Goal: Information Seeking & Learning: Learn about a topic

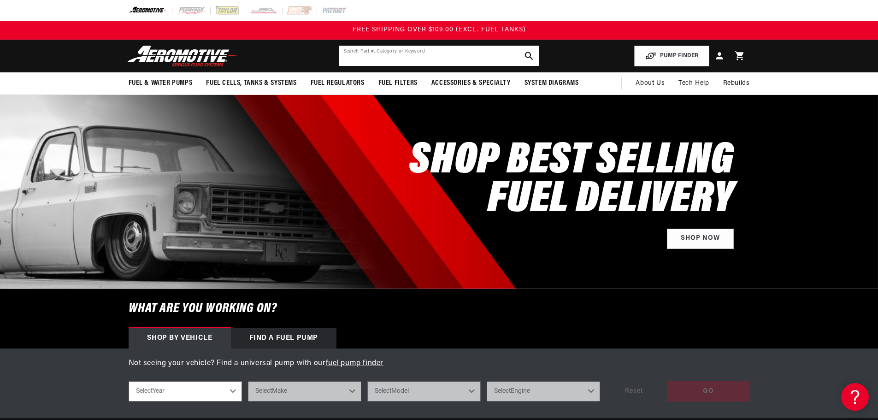
click at [408, 55] on input "text" at bounding box center [439, 56] width 200 height 20
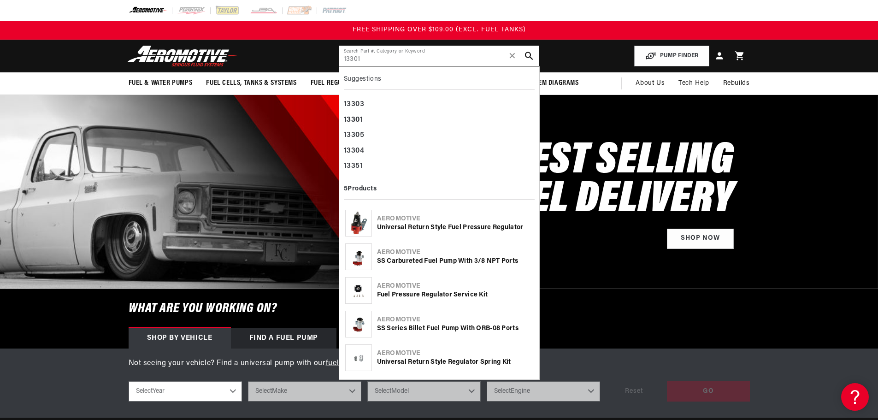
type input "13301"
click at [405, 227] on div "Universal Return Style Fuel Pressure Regulator" at bounding box center [455, 227] width 156 height 9
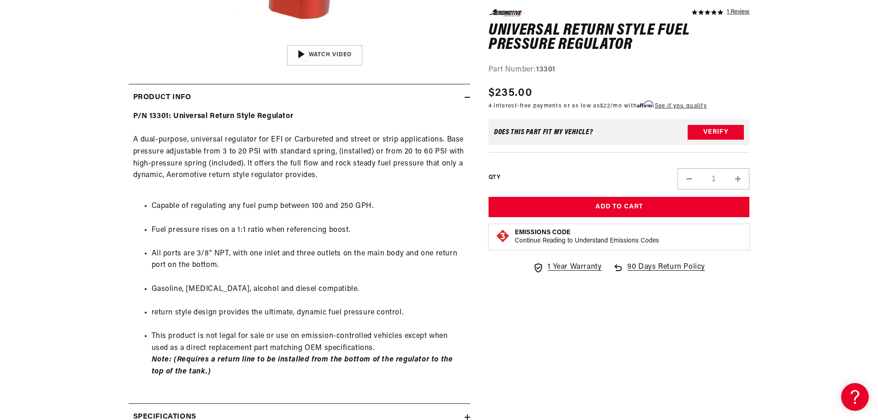
scroll to position [380, 0]
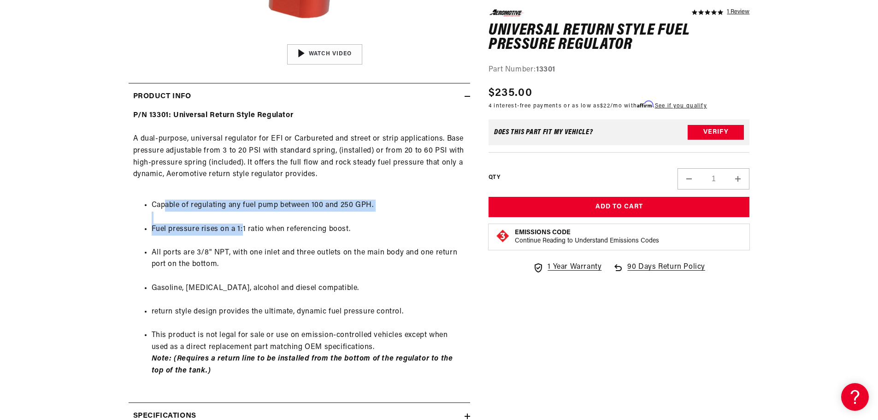
drag, startPoint x: 165, startPoint y: 202, endPoint x: 241, endPoint y: 224, distance: 80.2
click at [241, 224] on ul "Capable of regulating any fuel pump between 100 and 250 GPH. Fuel pressure rise…" at bounding box center [299, 288] width 332 height 200
click at [241, 224] on li "Fuel pressure rises on a 1:1 ratio when referencing boost." at bounding box center [309, 229] width 314 height 12
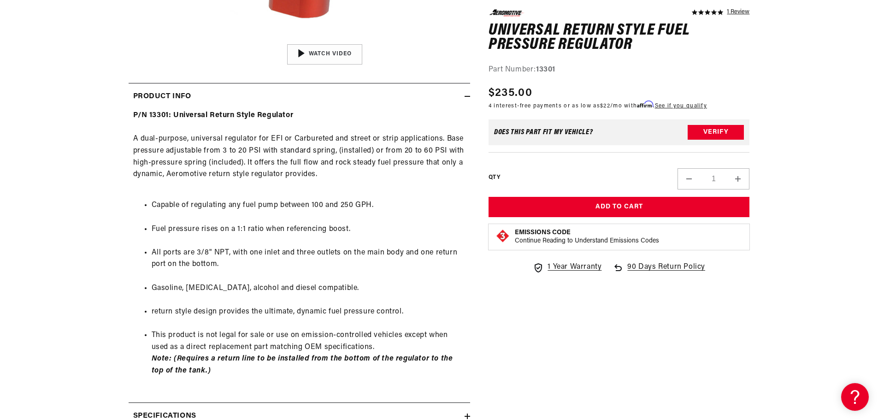
click at [213, 206] on li "Capable of regulating any fuel pump between 100 and 250 GPH." at bounding box center [309, 206] width 314 height 12
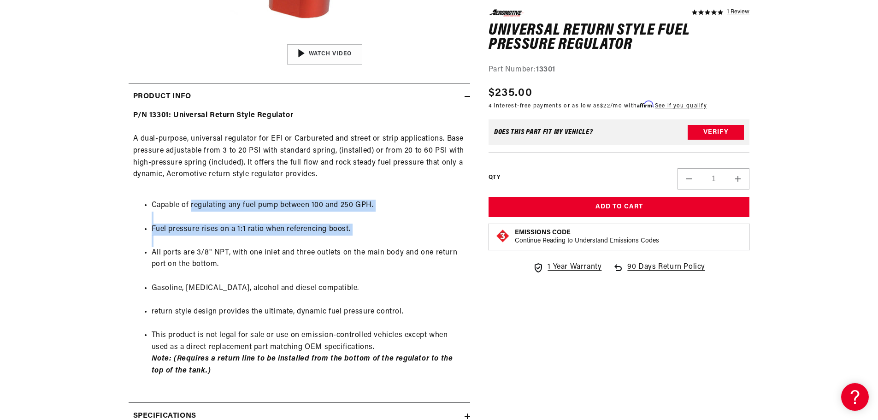
drag, startPoint x: 213, startPoint y: 206, endPoint x: 307, endPoint y: 237, distance: 98.9
click at [307, 237] on ul "Capable of regulating any fuel pump between 100 and 250 GPH. Fuel pressure rise…" at bounding box center [299, 288] width 332 height 200
drag, startPoint x: 149, startPoint y: 198, endPoint x: 205, endPoint y: 248, distance: 75.0
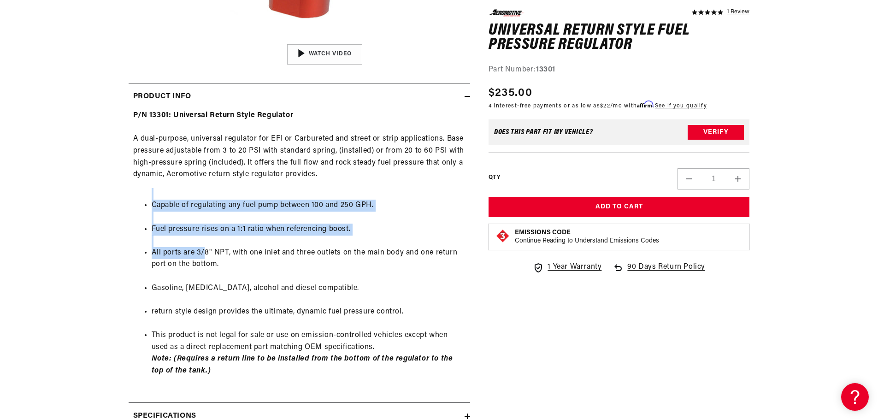
click at [205, 248] on ul "Capable of regulating any fuel pump between 100 and 250 GPH. Fuel pressure rise…" at bounding box center [299, 288] width 332 height 200
click at [205, 248] on li "All ports are 3/8" NPT, with one inlet and three outlets on the main body and o…" at bounding box center [309, 259] width 314 height 24
drag, startPoint x: 177, startPoint y: 200, endPoint x: 216, endPoint y: 246, distance: 60.2
click at [216, 246] on ul "Capable of regulating any fuel pump between 100 and 250 GPH. Fuel pressure rise…" at bounding box center [299, 288] width 332 height 200
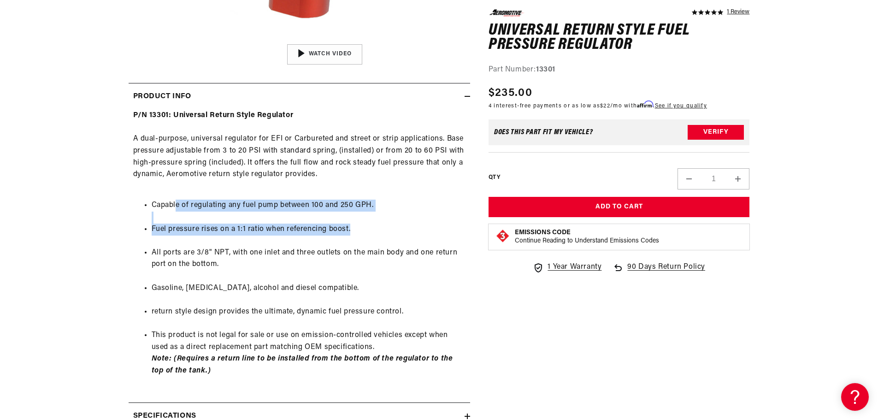
click at [216, 246] on ul "Capable of regulating any fuel pump between 100 and 250 GPH. Fuel pressure rise…" at bounding box center [299, 288] width 332 height 200
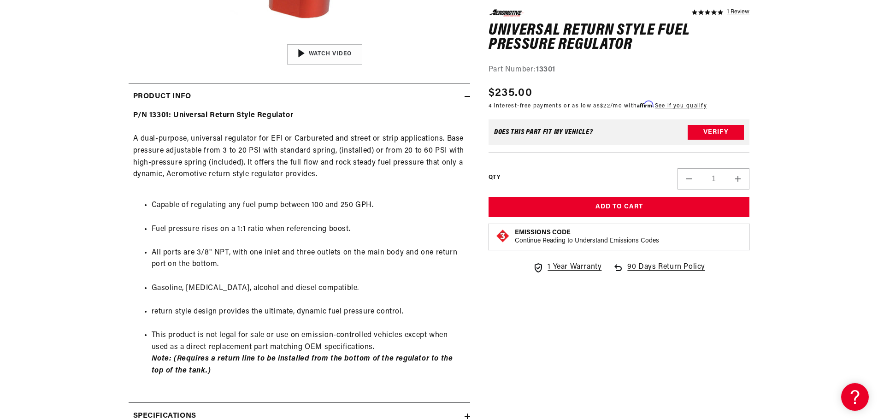
scroll to position [612, 0]
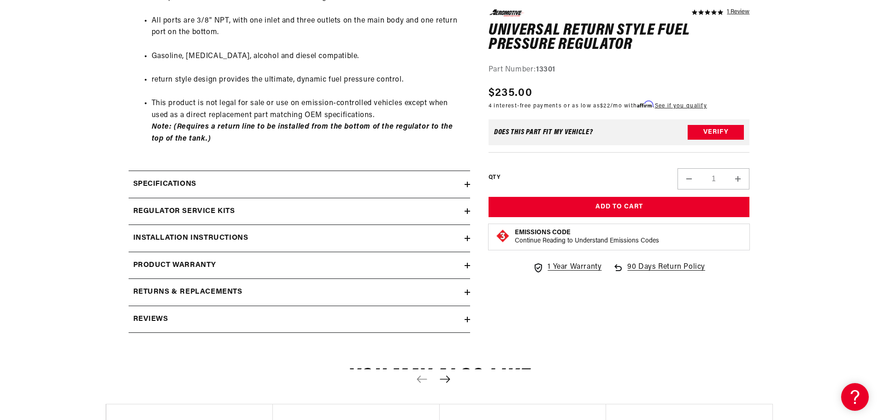
click at [229, 193] on summary "Specifications" at bounding box center [299, 184] width 341 height 27
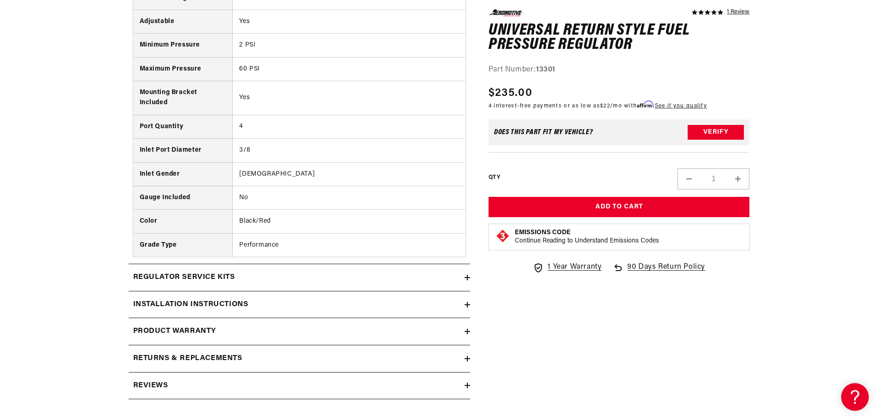
scroll to position [823, 0]
click at [249, 263] on div "Specifications Pressure Range 2-60 PSI Adjustable Yes Minimum Pressure 2 PSI Ma…" at bounding box center [299, 111] width 341 height 304
click at [250, 271] on summary "Regulator Service Kits" at bounding box center [299, 277] width 341 height 27
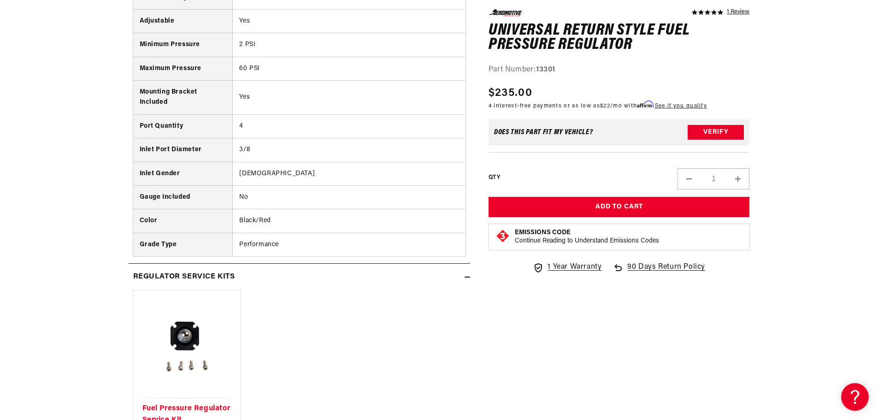
click at [250, 271] on summary "Regulator Service Kits" at bounding box center [299, 277] width 341 height 27
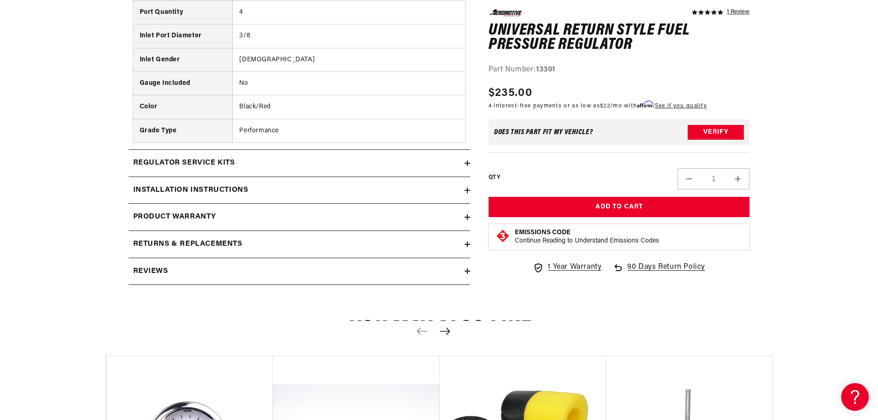
scroll to position [948, 0]
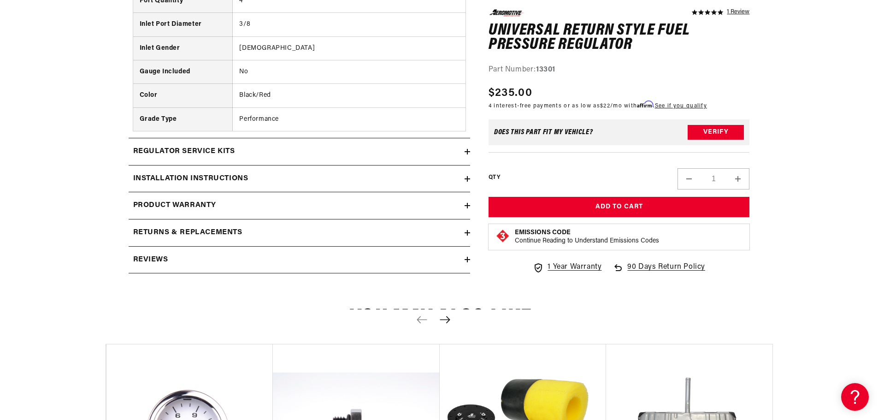
click at [282, 148] on div "Regulator Service Kits" at bounding box center [297, 152] width 336 height 12
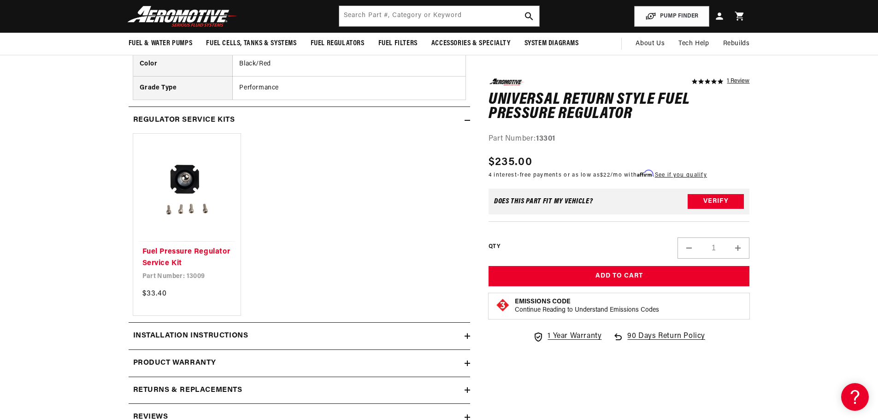
scroll to position [982, 0]
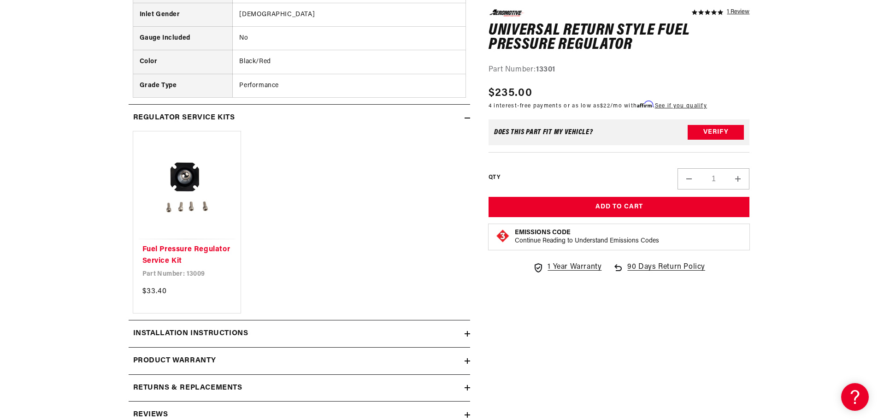
click at [278, 336] on div "Installation Instructions" at bounding box center [297, 334] width 336 height 12
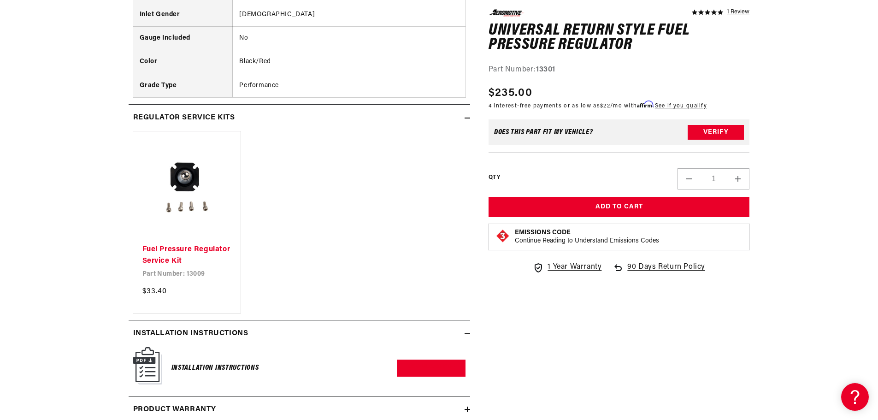
scroll to position [1159, 0]
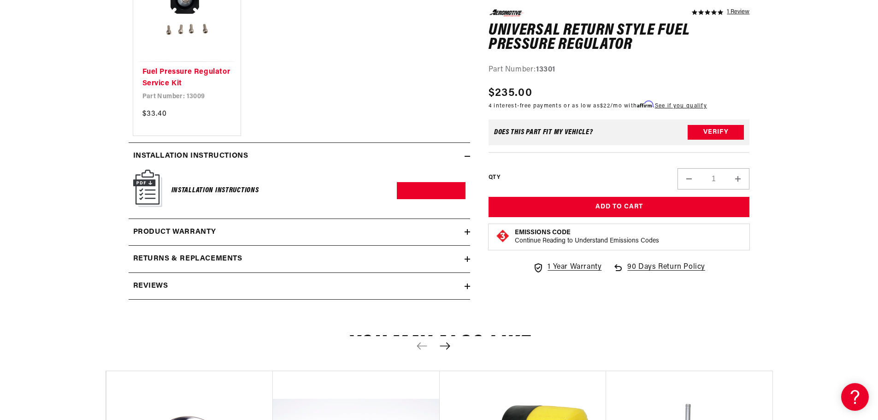
click at [310, 232] on div "Product warranty" at bounding box center [297, 232] width 336 height 12
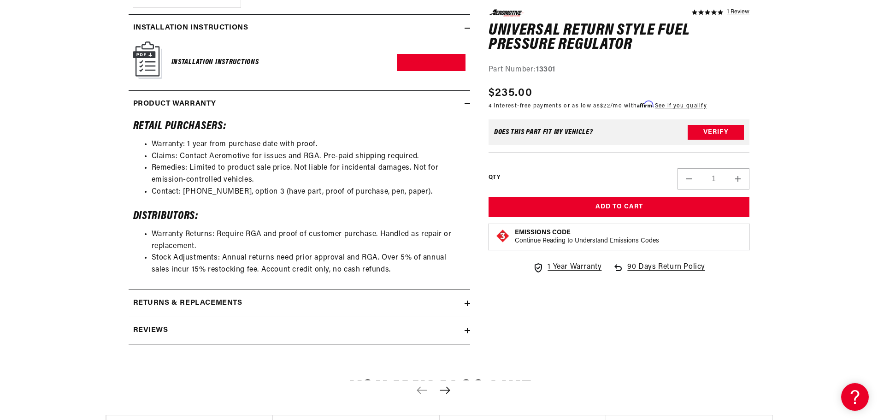
scroll to position [1294, 0]
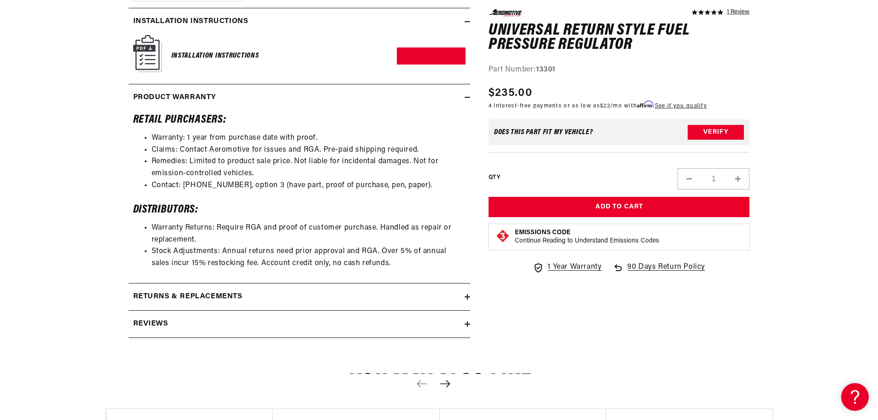
click at [283, 305] on summary "Returns & replacements" at bounding box center [299, 296] width 341 height 27
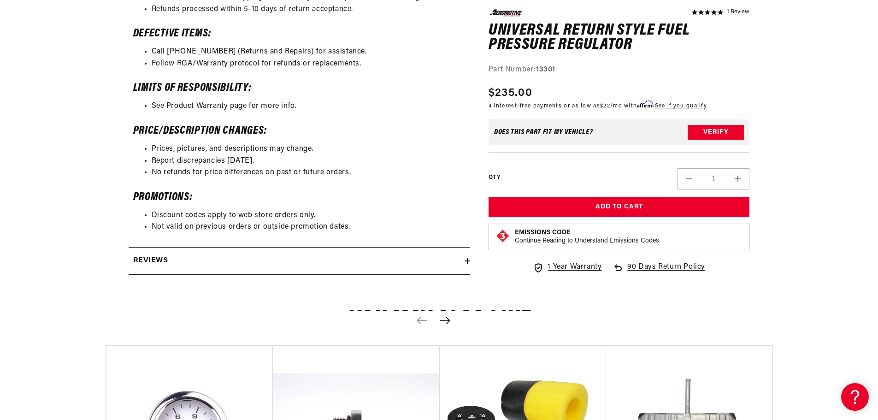
scroll to position [1694, 0]
click at [266, 252] on summary "Reviews" at bounding box center [299, 260] width 341 height 27
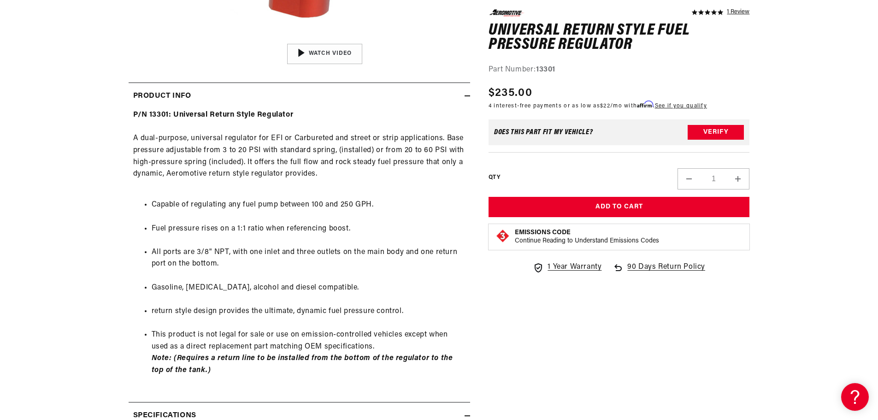
scroll to position [0, 0]
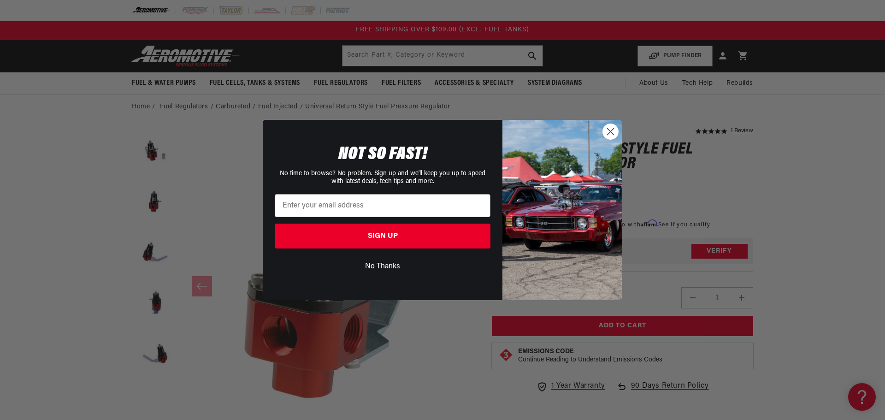
click at [611, 131] on icon "Close dialog" at bounding box center [610, 132] width 6 height 6
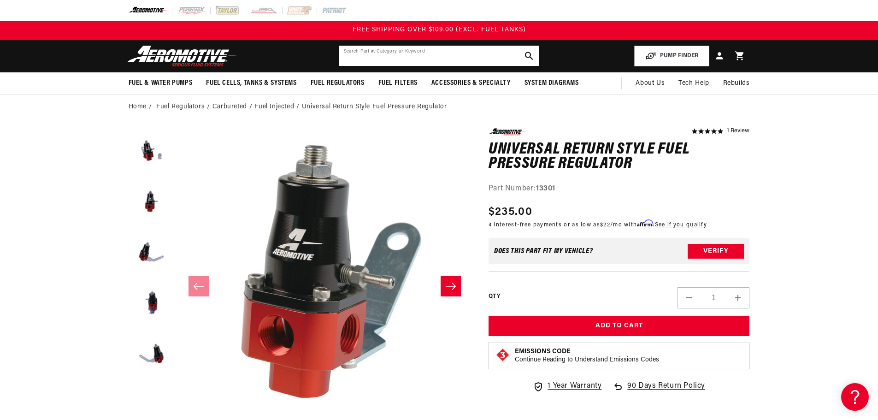
click at [413, 59] on input "text" at bounding box center [439, 56] width 200 height 20
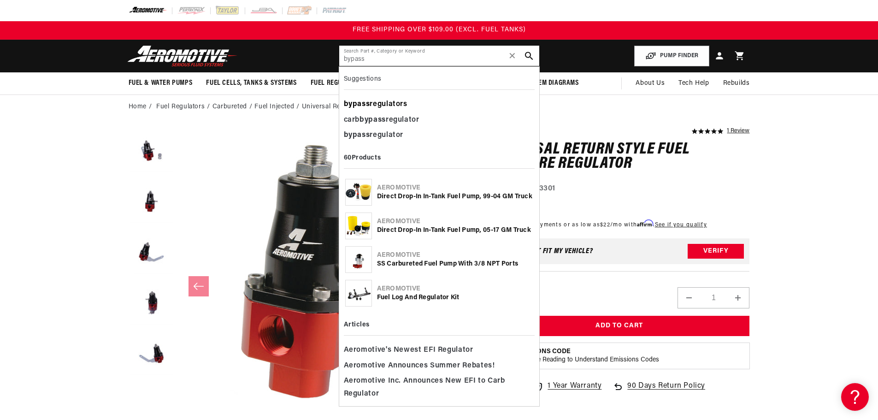
type input "bypass"
click at [400, 104] on div "bypass regulators" at bounding box center [439, 105] width 191 height 16
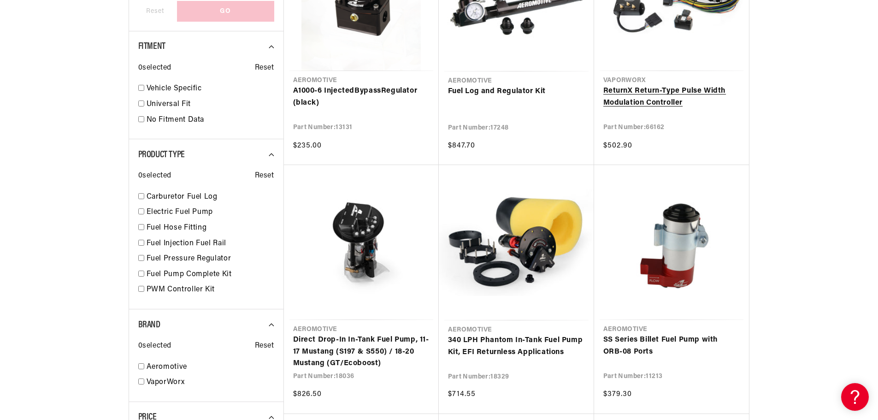
scroll to position [501, 0]
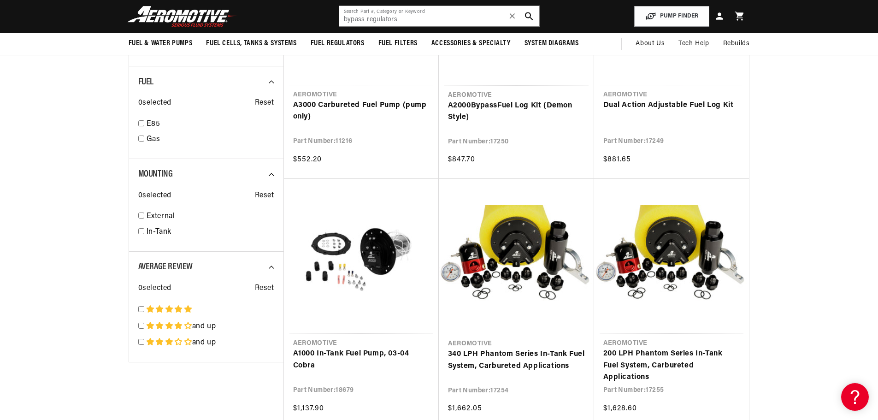
scroll to position [1228, 0]
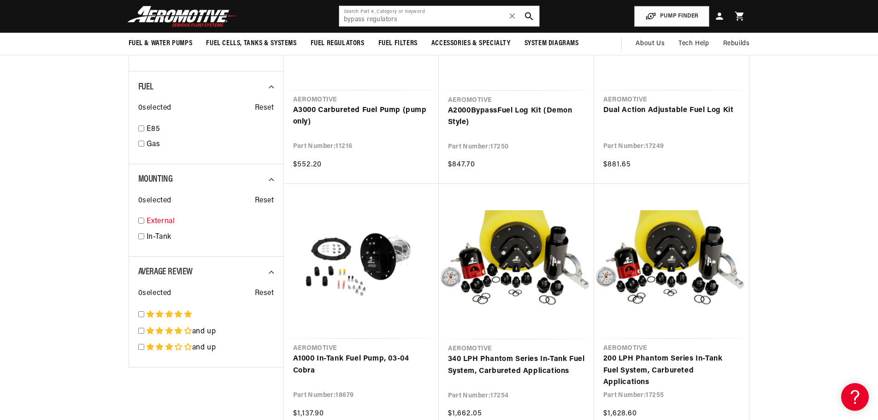
click at [142, 220] on input "checkbox" at bounding box center [141, 221] width 6 height 6
checkbox input "false"
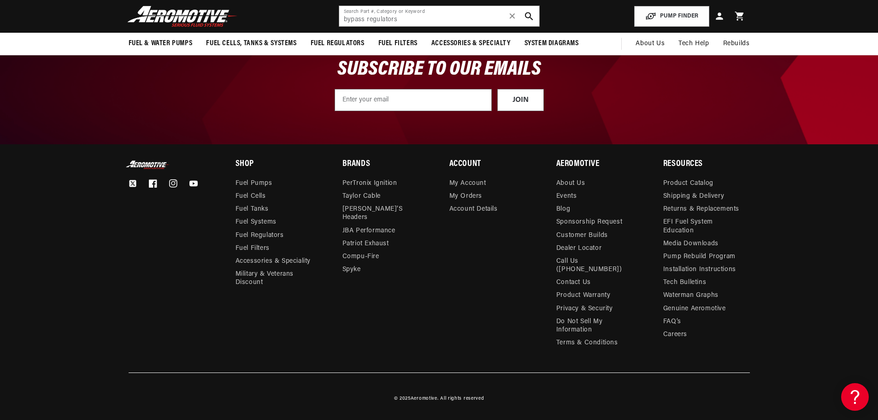
select select "External"
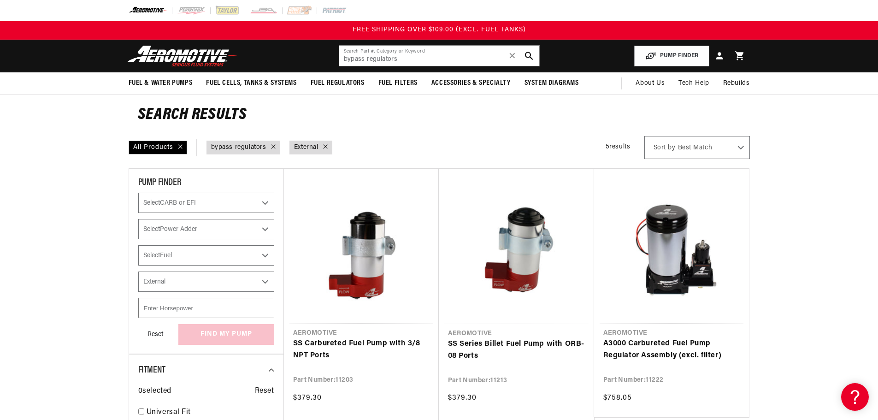
click at [260, 294] on div "Select CARB or EFI Carbureted Select Power Adder No - Naturally Aspirated Yes -…" at bounding box center [206, 269] width 136 height 152
click at [260, 288] on select "Select Mounting External In-Tank" at bounding box center [206, 281] width 136 height 20
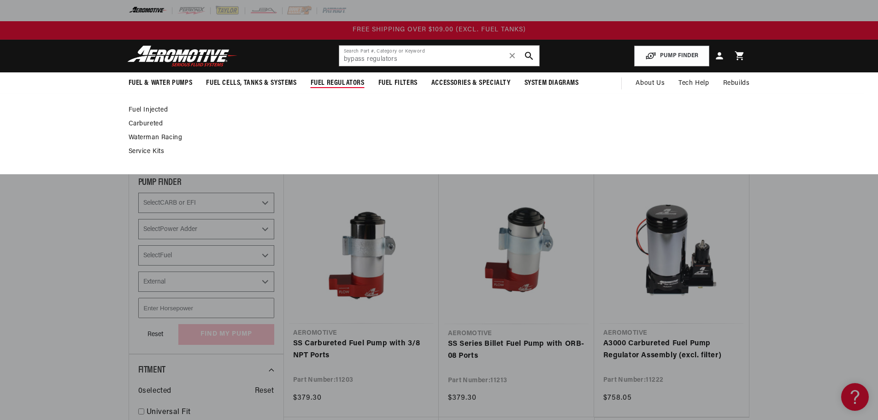
click at [154, 112] on link "Fuel Injected" at bounding box center [435, 110] width 612 height 8
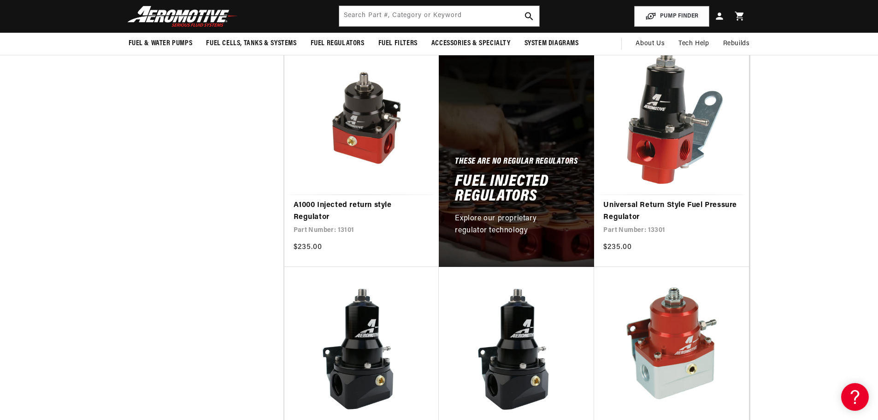
scroll to position [438, 0]
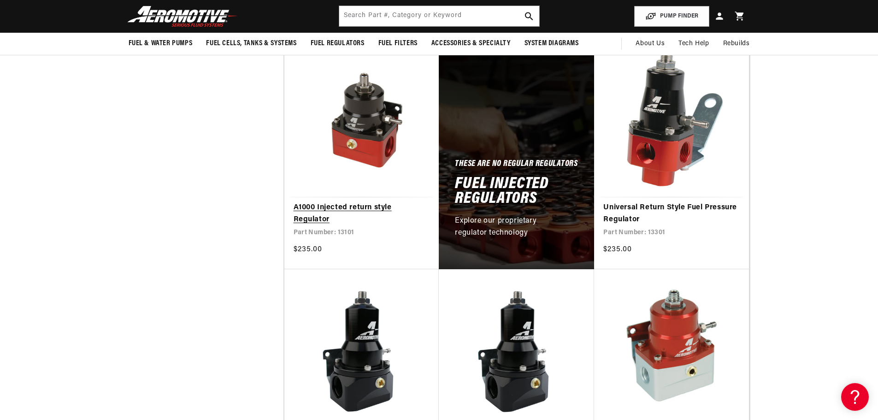
click at [370, 216] on link "A1000 Injected return style Regulator" at bounding box center [362, 214] width 136 height 24
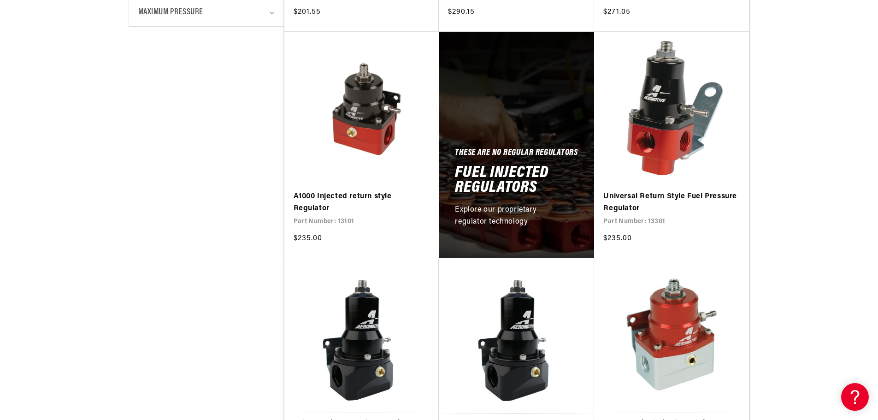
scroll to position [461, 0]
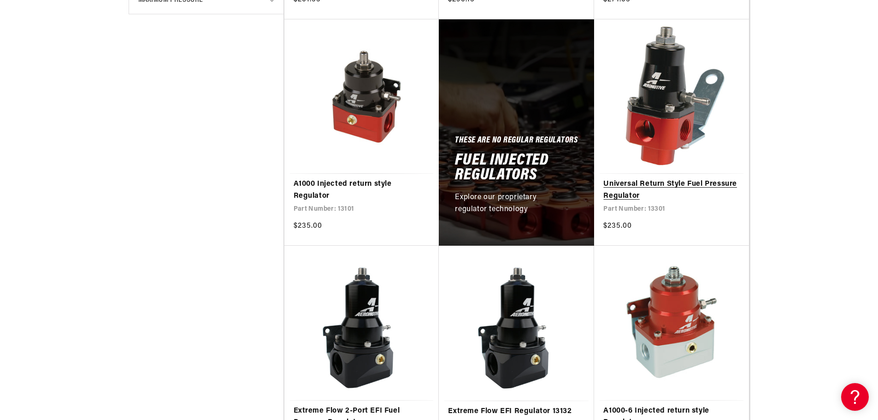
click at [632, 192] on link "Universal Return Style Fuel Pressure Regulator" at bounding box center [671, 190] width 136 height 24
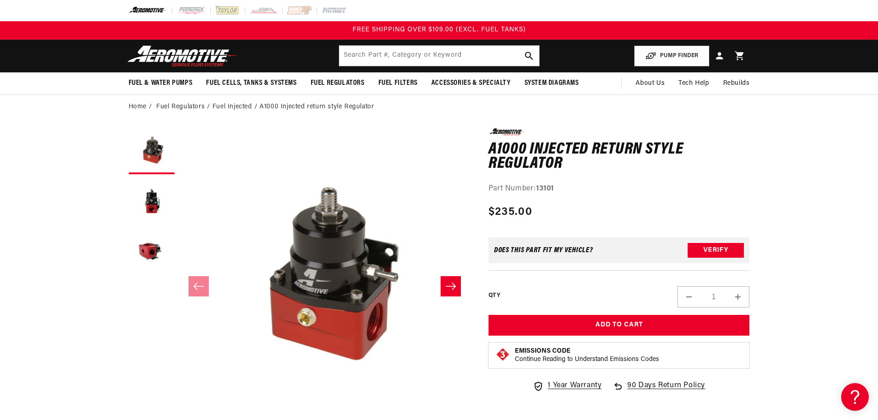
click at [453, 289] on icon "Slide right" at bounding box center [451, 285] width 10 height 7
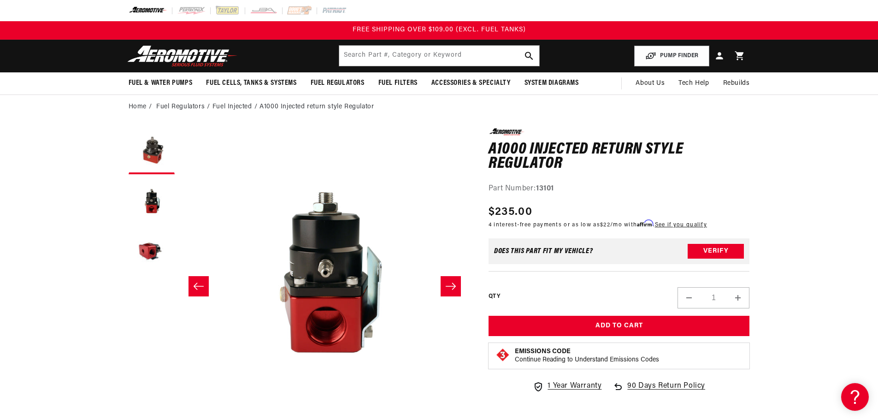
click at [453, 289] on icon "Slide right" at bounding box center [451, 285] width 10 height 7
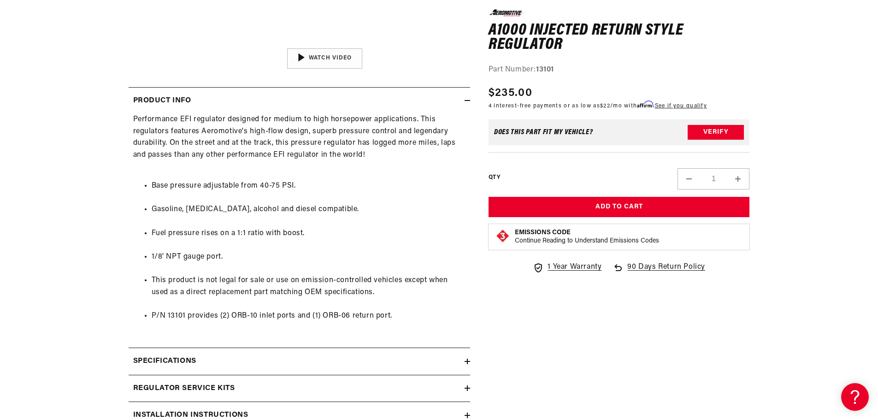
scroll to position [465, 0]
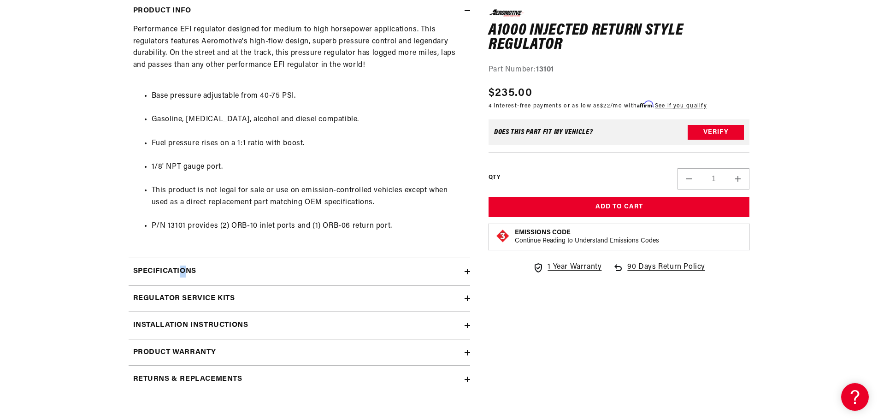
click at [183, 267] on h2 "Specifications" at bounding box center [164, 271] width 63 height 12
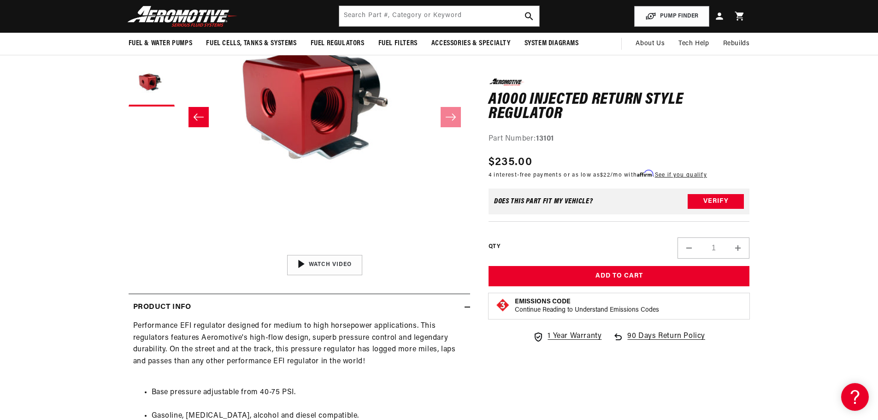
scroll to position [169, 0]
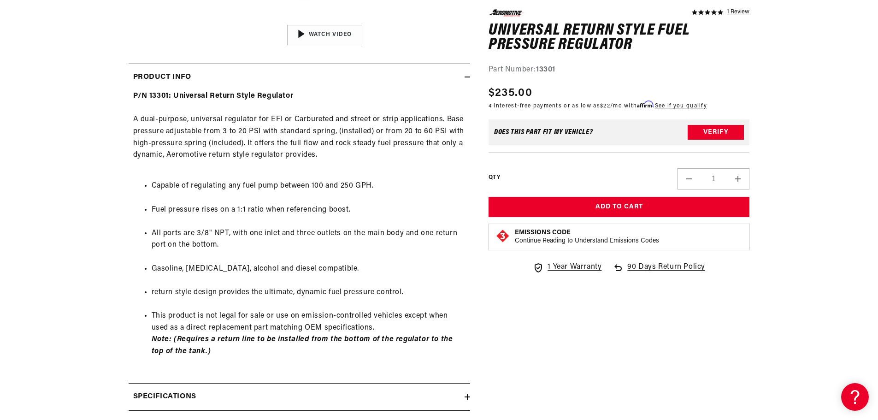
scroll to position [400, 0]
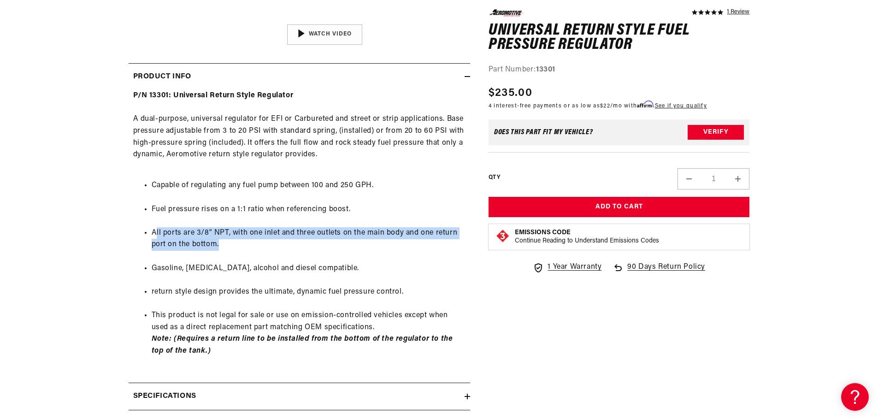
drag, startPoint x: 156, startPoint y: 233, endPoint x: 255, endPoint y: 256, distance: 102.1
click at [255, 256] on ul "Capable of regulating any fuel pump between 100 and 250 GPH. Fuel pressure rise…" at bounding box center [299, 268] width 332 height 200
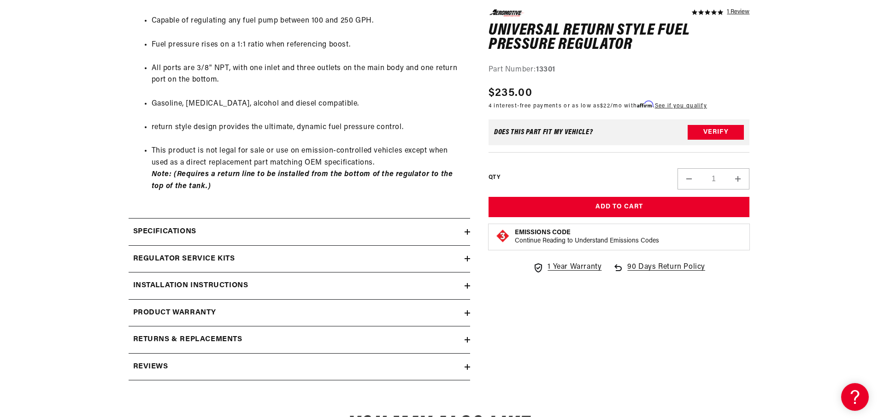
scroll to position [565, 0]
click at [164, 225] on h2 "Specifications" at bounding box center [164, 231] width 63 height 12
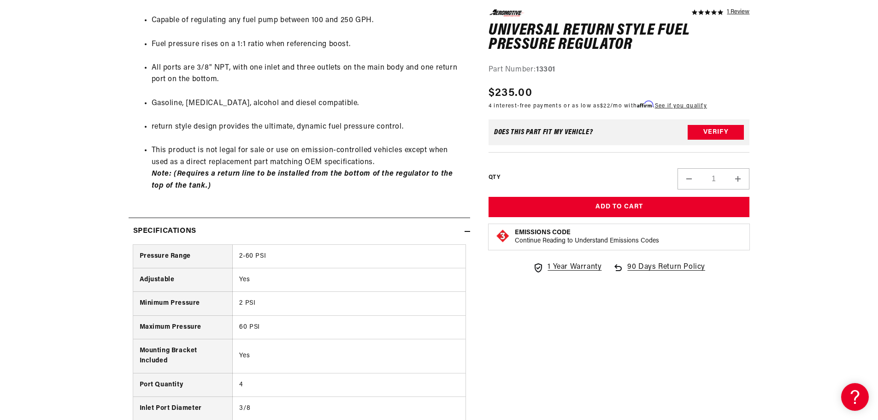
click at [164, 225] on h2 "Specifications" at bounding box center [164, 231] width 63 height 12
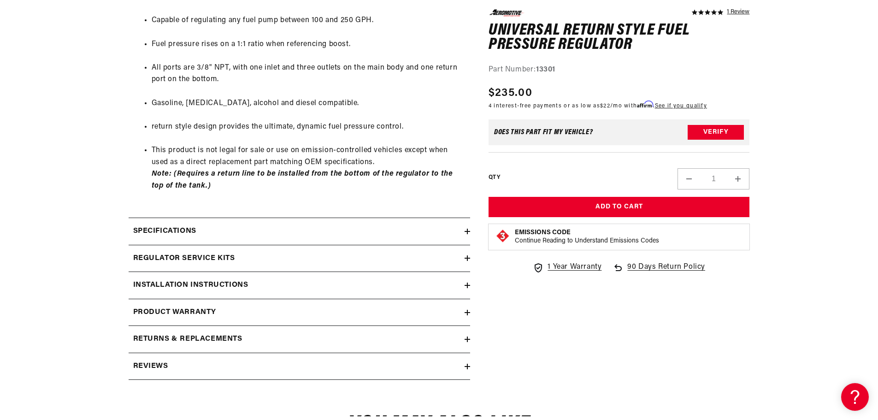
click at [245, 281] on h2 "Installation Instructions" at bounding box center [190, 285] width 115 height 12
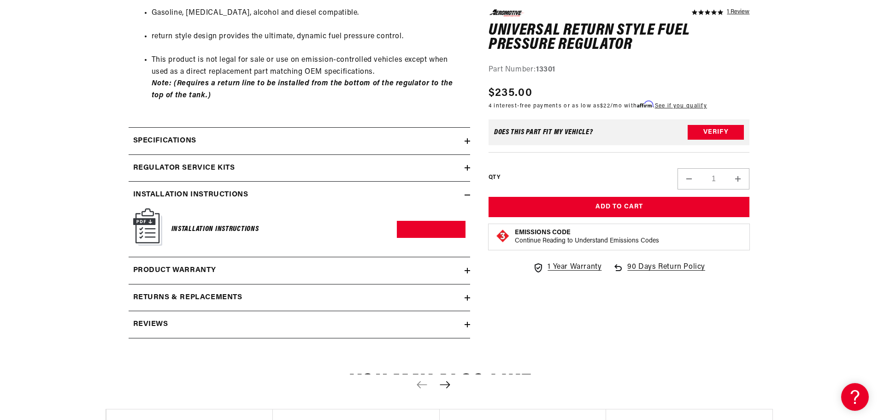
scroll to position [655, 0]
click at [238, 267] on div "Product warranty" at bounding box center [297, 270] width 336 height 12
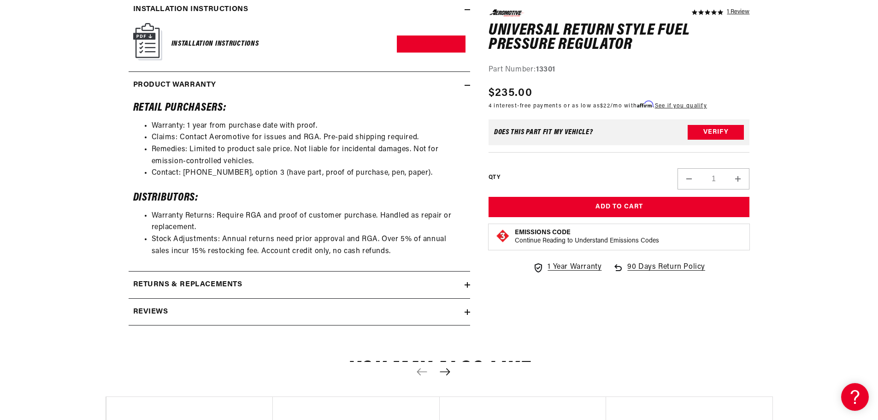
scroll to position [841, 0]
click at [447, 281] on div "Returns & replacements" at bounding box center [297, 284] width 336 height 12
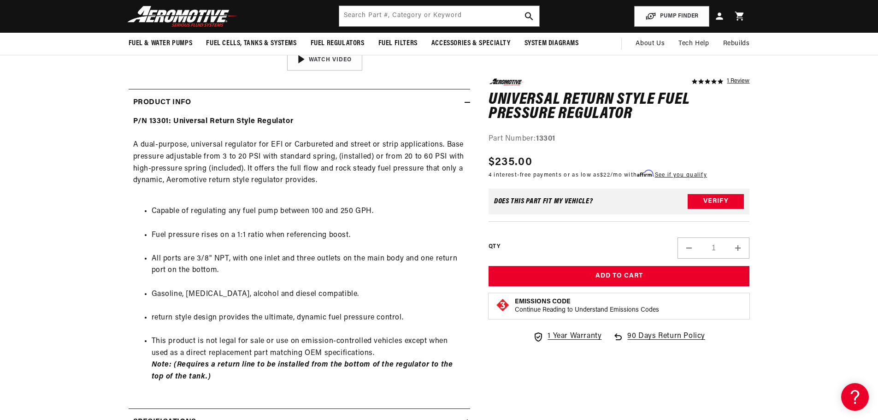
scroll to position [0, 0]
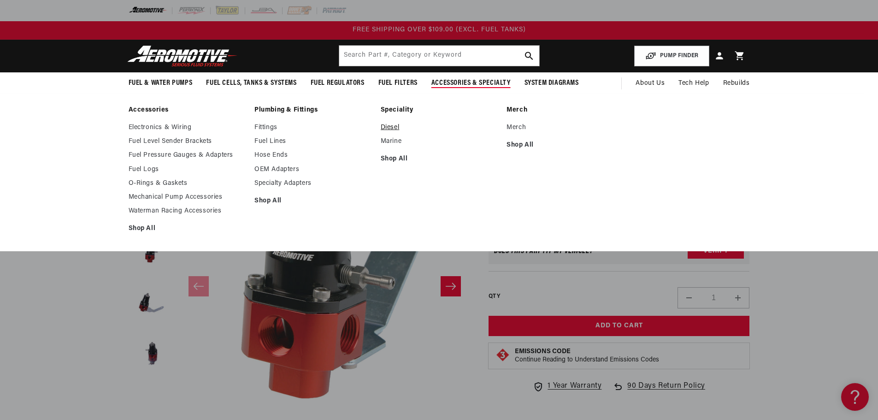
click at [394, 124] on link "Diesel" at bounding box center [439, 128] width 117 height 8
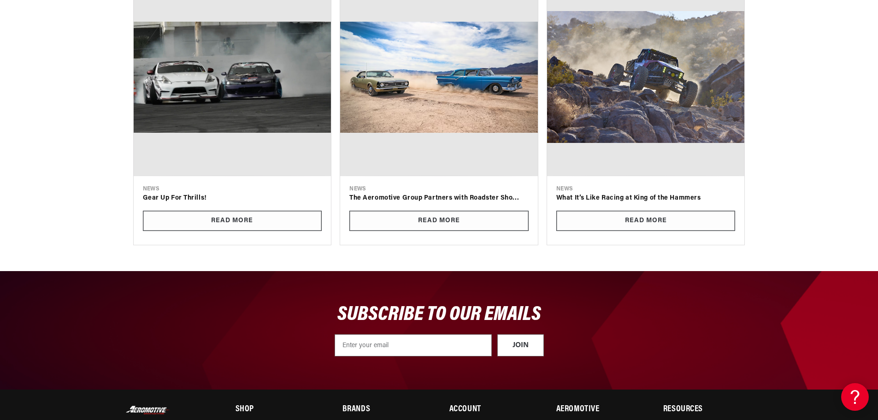
scroll to position [2149, 0]
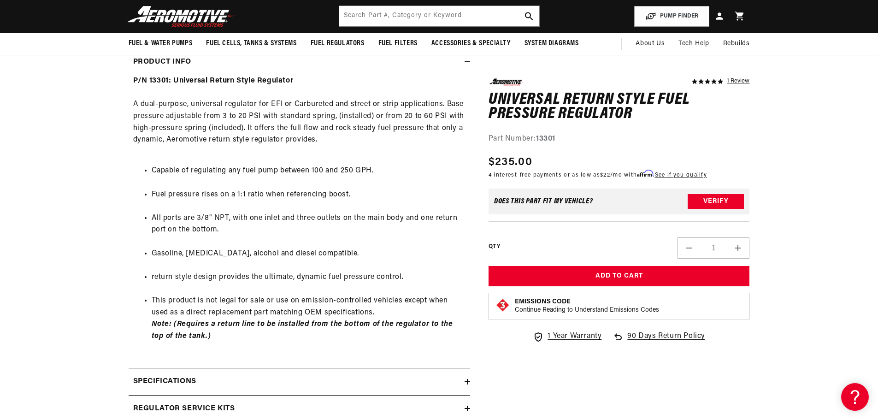
scroll to position [415, 0]
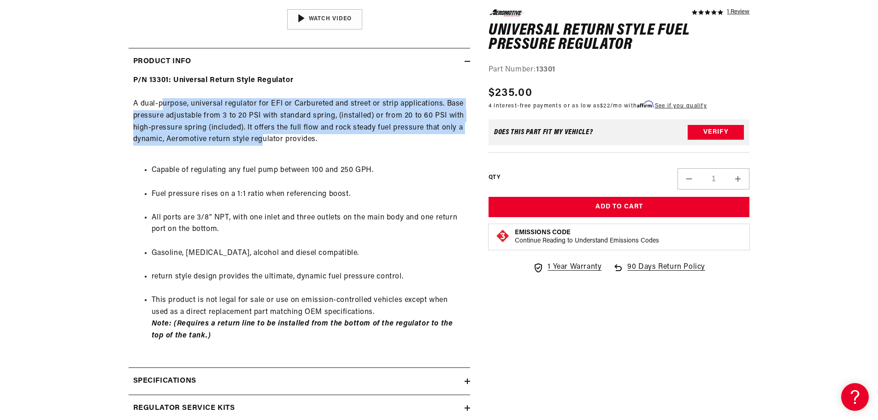
drag, startPoint x: 171, startPoint y: 102, endPoint x: 261, endPoint y: 141, distance: 97.6
click at [261, 141] on div "P/N 13301: Universal Return Style Regulator A dual-purpose, universal regulator…" at bounding box center [299, 214] width 341 height 279
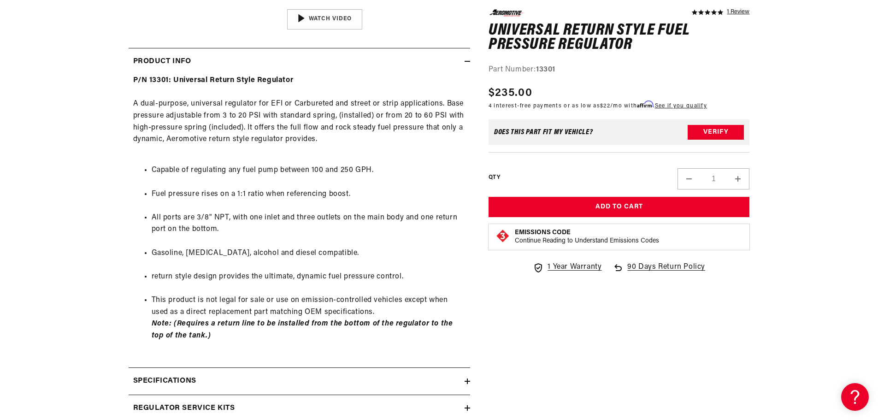
scroll to position [589, 0]
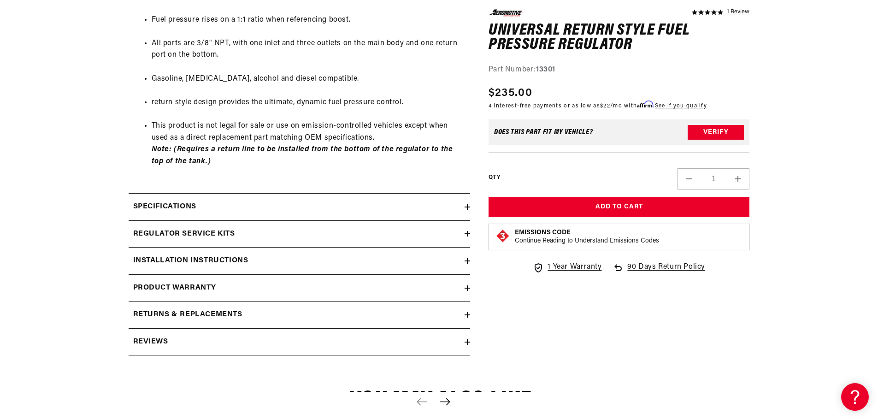
click at [266, 212] on div "Specifications" at bounding box center [297, 207] width 336 height 12
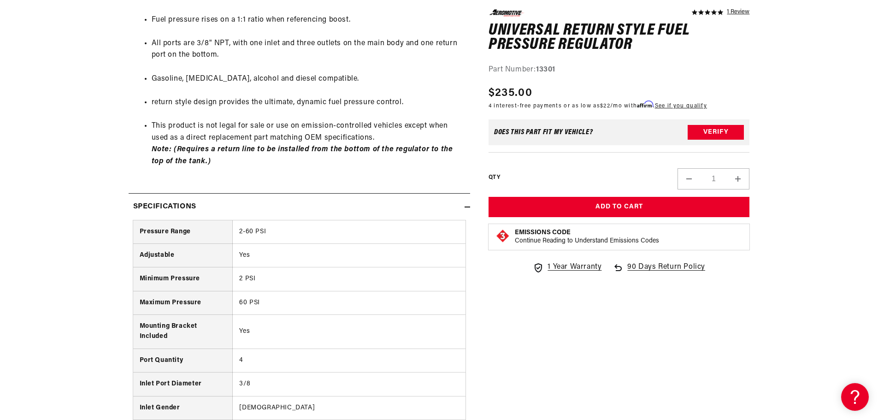
click at [270, 206] on div "Specifications" at bounding box center [297, 207] width 336 height 12
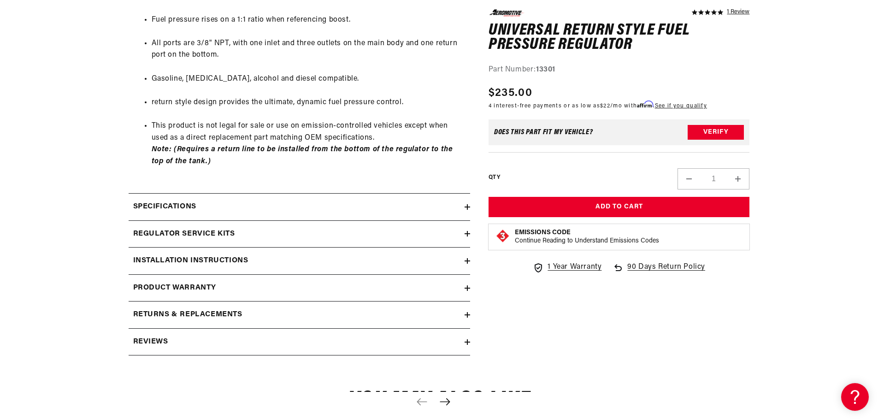
click at [270, 206] on div "Specifications" at bounding box center [297, 207] width 336 height 12
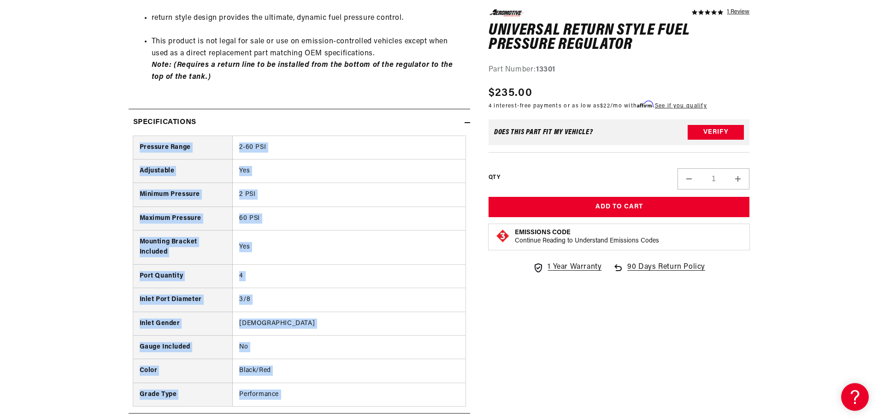
scroll to position [674, 0]
click at [322, 252] on td "Yes" at bounding box center [349, 247] width 233 height 34
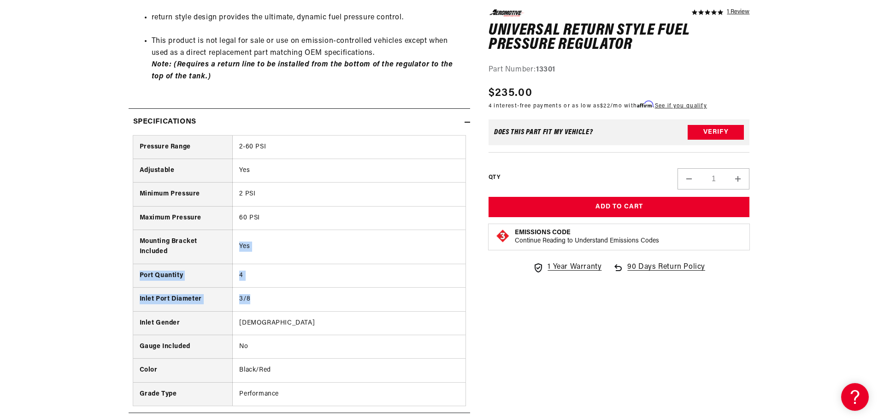
drag, startPoint x: 232, startPoint y: 263, endPoint x: 281, endPoint y: 309, distance: 67.2
click at [281, 309] on tbody "Pressure Range 2-60 PSI Adjustable Yes Minimum Pressure 2 PSI Maximum Pressure …" at bounding box center [299, 270] width 332 height 271
click at [281, 309] on td "3/8" at bounding box center [349, 300] width 233 height 24
drag, startPoint x: 258, startPoint y: 286, endPoint x: 215, endPoint y: 264, distance: 47.8
click at [215, 264] on tr "Port Quantity 4" at bounding box center [299, 276] width 332 height 24
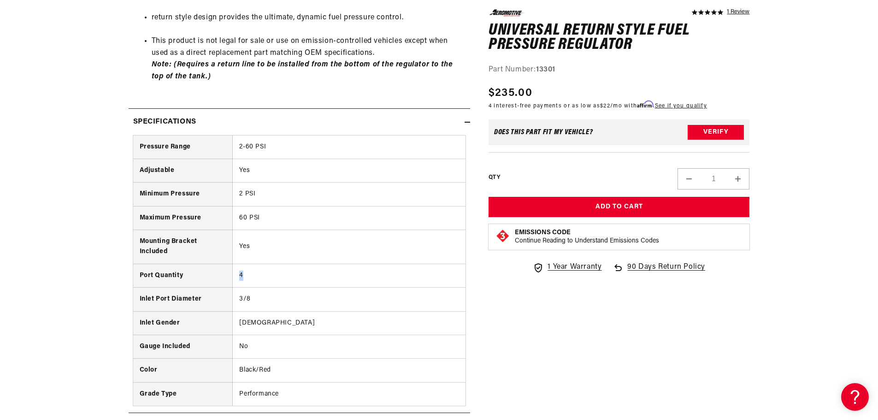
click at [281, 286] on td "4" at bounding box center [349, 276] width 233 height 24
